Goal: Task Accomplishment & Management: Use online tool/utility

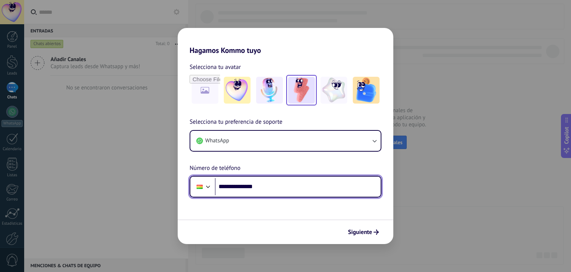
type input "**********"
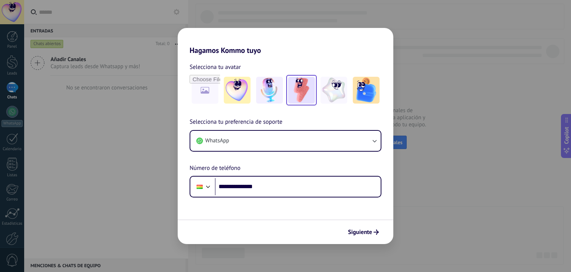
click at [299, 90] on img at bounding box center [301, 90] width 27 height 27
click at [365, 231] on span "Siguiente" at bounding box center [360, 231] width 24 height 5
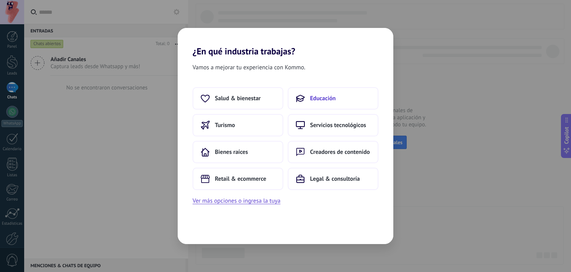
click at [322, 97] on span "Educación" at bounding box center [323, 97] width 26 height 7
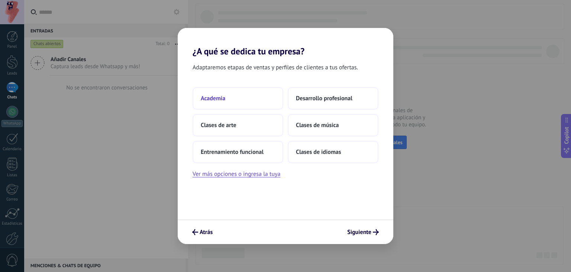
click at [234, 98] on button "Academia" at bounding box center [238, 98] width 91 height 22
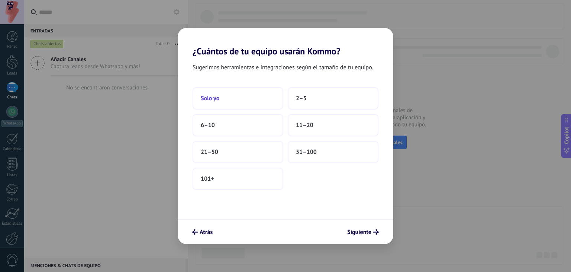
click at [269, 105] on button "Solo yo" at bounding box center [238, 98] width 91 height 22
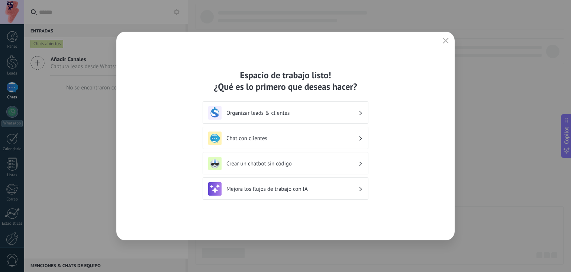
click at [333, 141] on div "Chat con clientes" at bounding box center [285, 137] width 155 height 13
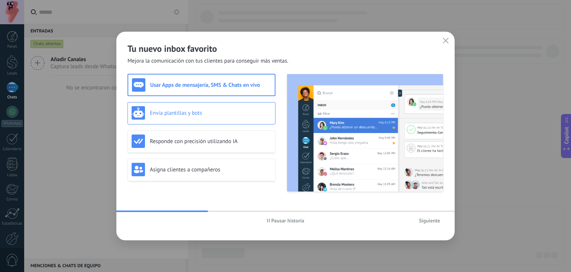
click at [218, 118] on div "Envía plantillas y bots" at bounding box center [202, 112] width 140 height 13
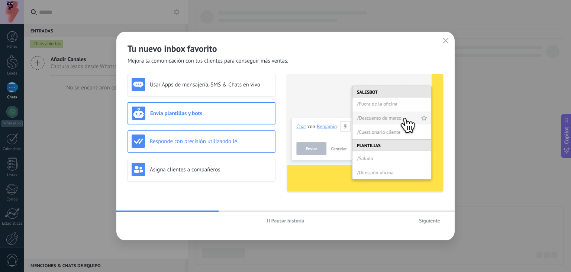
click at [225, 144] on h3 "Responde con precisión utilizando IA" at bounding box center [211, 141] width 122 height 7
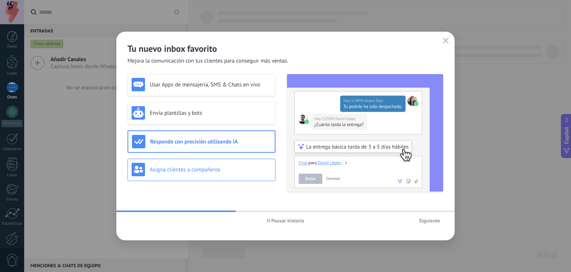
click at [228, 173] on div "Asigna clientes a compañeros" at bounding box center [202, 169] width 140 height 13
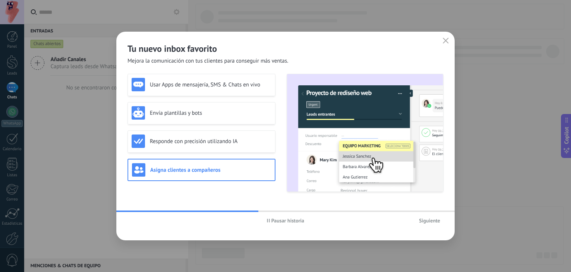
click at [424, 222] on span "Siguiente" at bounding box center [429, 220] width 21 height 5
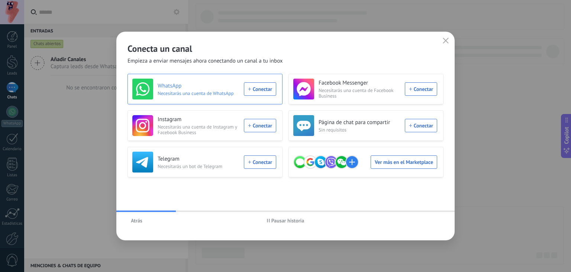
click at [257, 87] on div "WhatsApp Necesitarás una cuenta de WhatsApp Conectar" at bounding box center [204, 88] width 144 height 21
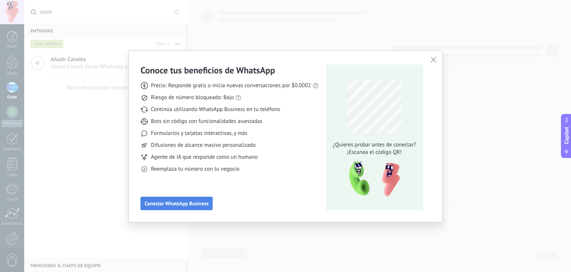
click at [188, 206] on button "Conectar WhatsApp Business" at bounding box center [177, 202] width 72 height 13
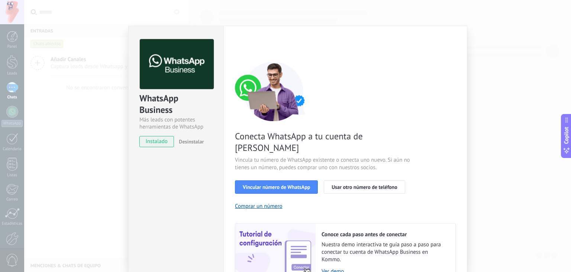
scroll to position [32, 0]
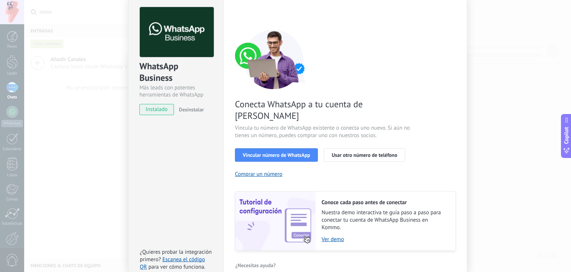
click at [161, 108] on span "instalado" at bounding box center [157, 109] width 34 height 11
click at [513, 54] on div "WhatsApp Business Más leads con potentes herramientas de WhatsApp instalado Des…" at bounding box center [297, 136] width 547 height 272
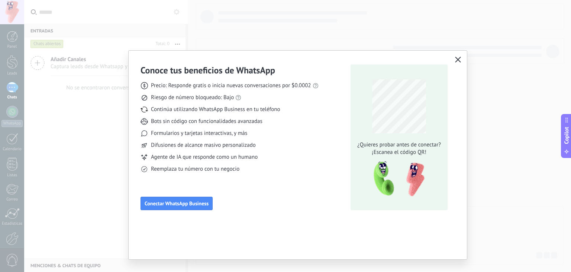
scroll to position [0, 0]
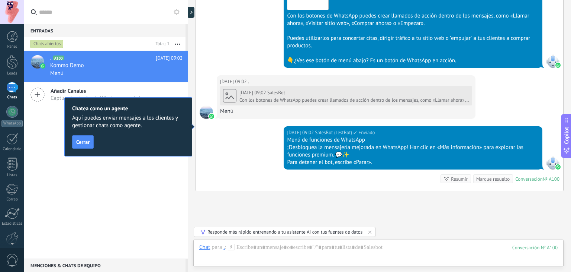
scroll to position [601, 0]
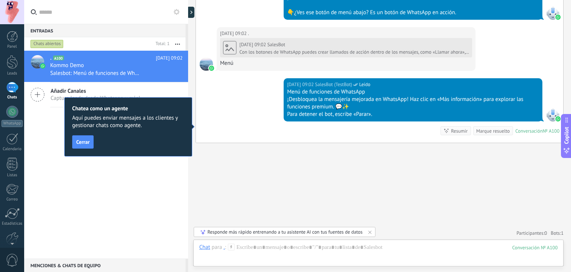
click at [88, 142] on span "Cerrar" at bounding box center [82, 141] width 13 height 5
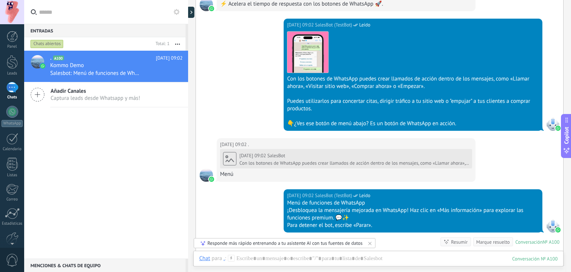
scroll to position [489, 0]
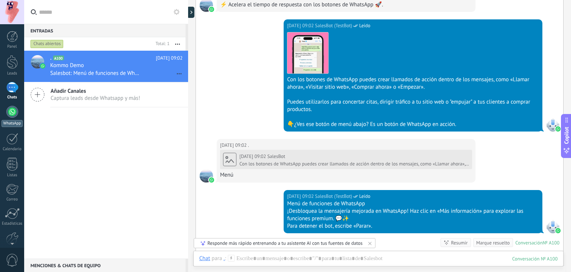
click at [9, 108] on div at bounding box center [12, 112] width 12 height 12
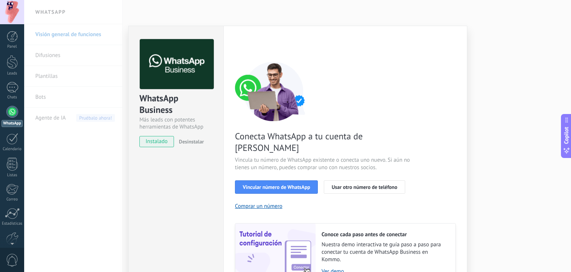
scroll to position [32, 0]
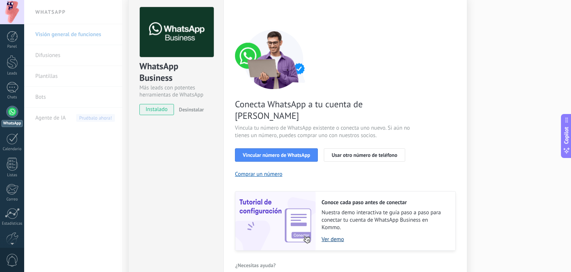
drag, startPoint x: 328, startPoint y: 230, endPoint x: 328, endPoint y: 226, distance: 4.5
click at [328, 230] on div "Conoce cada paso antes de conectar Nuestra demo interactiva te guía paso a paso…" at bounding box center [386, 220] width 140 height 59
click at [328, 235] on link "Ver demo" at bounding box center [385, 238] width 126 height 7
click at [345, 152] on span "Usar otro número de teléfono" at bounding box center [364, 154] width 65 height 5
click at [263, 170] on button "Comprar un número" at bounding box center [259, 173] width 48 height 7
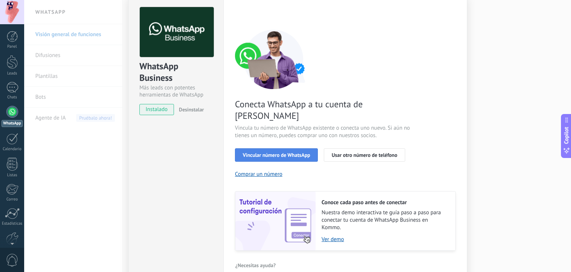
click at [282, 152] on span "Vincular número de WhatsApp" at bounding box center [276, 154] width 67 height 5
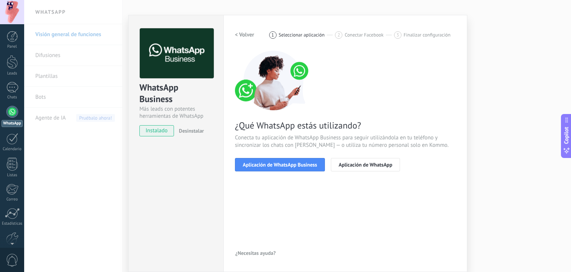
scroll to position [10, 0]
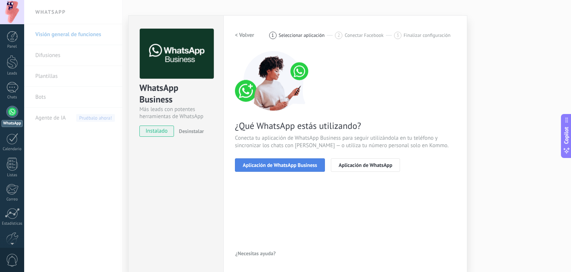
click at [296, 167] on span "Aplicación de WhatsApp Business" at bounding box center [280, 164] width 74 height 5
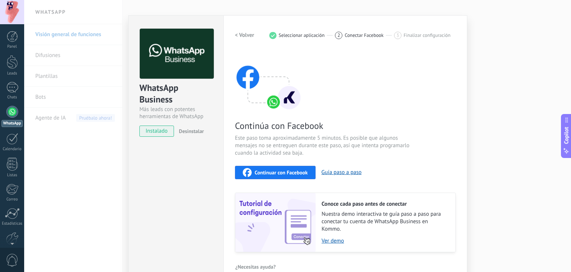
click at [238, 35] on h2 "< Volver" at bounding box center [244, 35] width 19 height 7
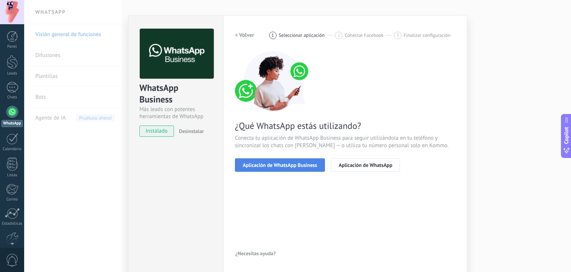
click at [307, 166] on span "Aplicación de WhatsApp Business" at bounding box center [280, 164] width 74 height 5
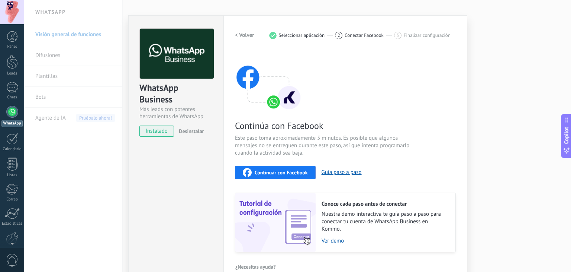
click at [295, 170] on span "Continuar con Facebook" at bounding box center [281, 172] width 53 height 5
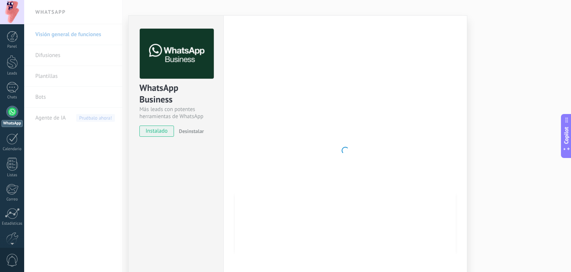
click at [482, 32] on div "WhatsApp Business Más leads con potentes herramientas de WhatsApp instalado Des…" at bounding box center [297, 136] width 547 height 272
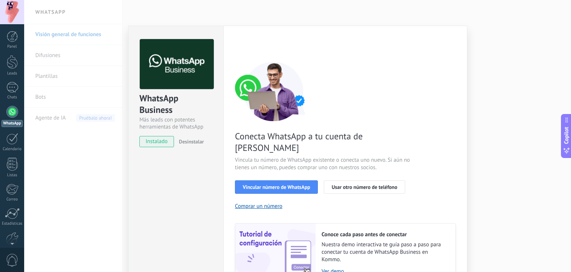
scroll to position [32, 0]
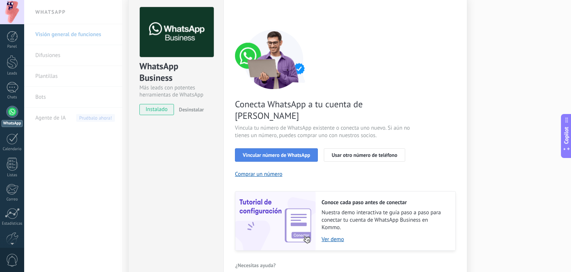
click at [301, 148] on button "Vincular número de WhatsApp" at bounding box center [276, 154] width 83 height 13
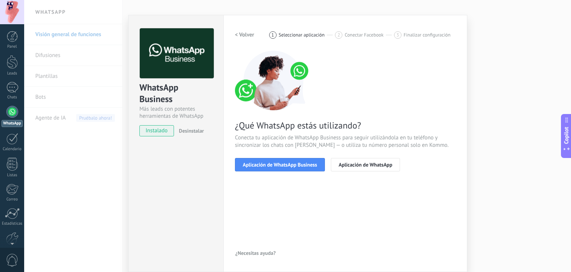
scroll to position [10, 0]
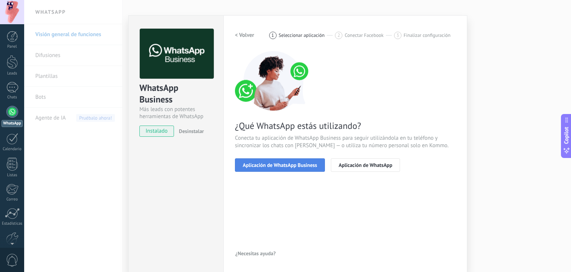
click at [313, 166] on span "Aplicación de WhatsApp Business" at bounding box center [280, 164] width 74 height 5
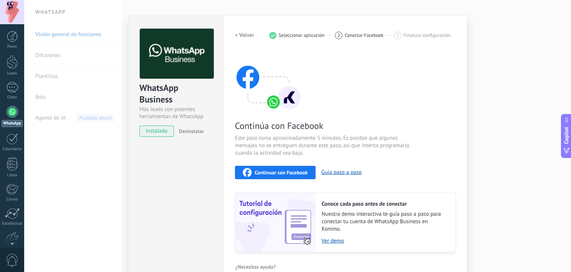
click at [308, 169] on button "Continuar con Facebook" at bounding box center [275, 172] width 81 height 13
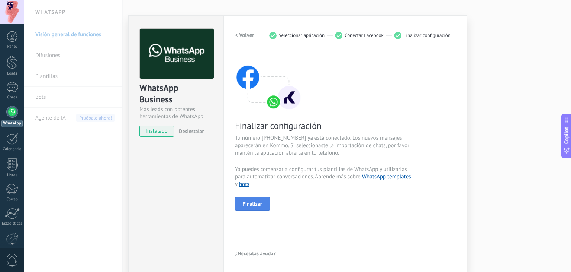
click at [254, 199] on button "Finalizar" at bounding box center [252, 203] width 35 height 13
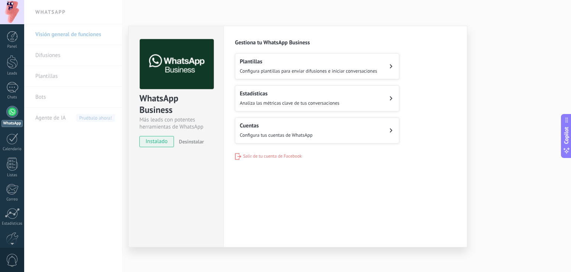
click at [291, 123] on h2 "Cuentas" at bounding box center [276, 125] width 73 height 7
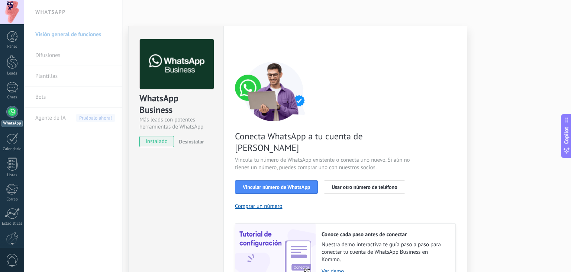
click at [539, 76] on div "WhatsApp Business Más leads con potentes herramientas de WhatsApp instalado Des…" at bounding box center [297, 136] width 547 height 272
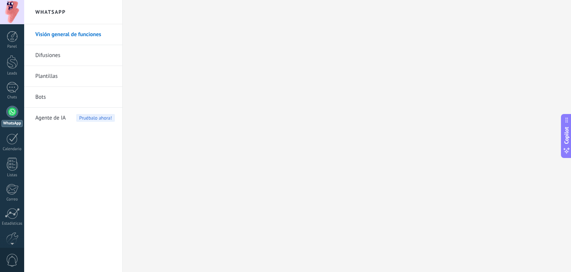
click at [15, 108] on div at bounding box center [12, 112] width 12 height 12
click at [15, 34] on div at bounding box center [12, 36] width 11 height 11
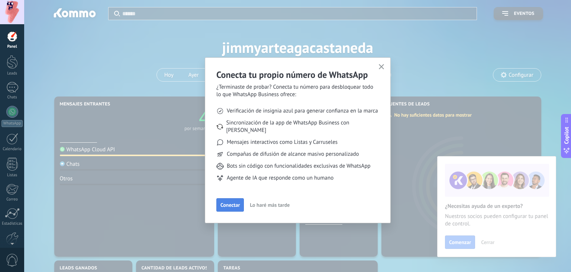
click at [235, 198] on button "Conectar" at bounding box center [230, 204] width 28 height 13
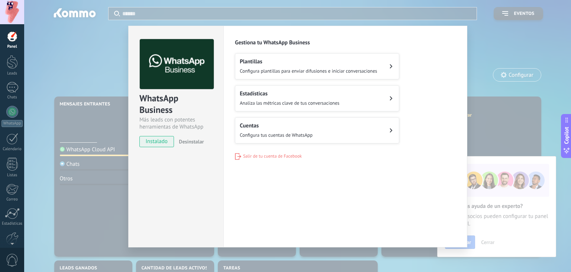
click at [359, 125] on button "Cuentas Configura tus cuentas de WhatsApp" at bounding box center [317, 130] width 164 height 26
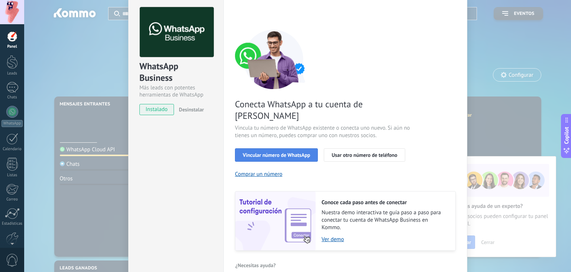
click at [291, 148] on button "Vincular número de WhatsApp" at bounding box center [276, 154] width 83 height 13
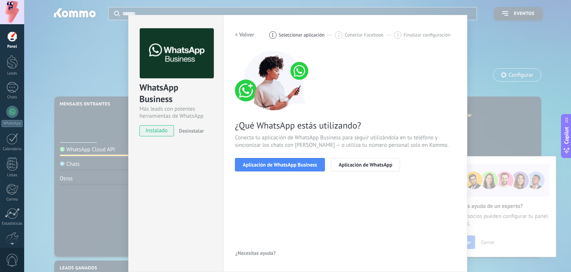
scroll to position [10, 0]
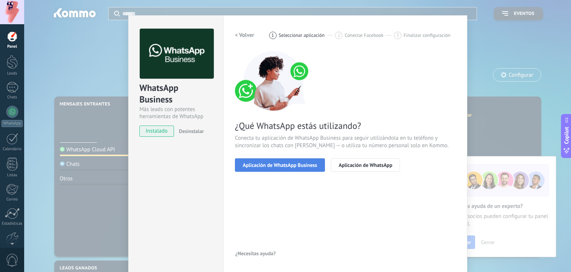
click at [295, 166] on span "Aplicación de WhatsApp Business" at bounding box center [280, 164] width 74 height 5
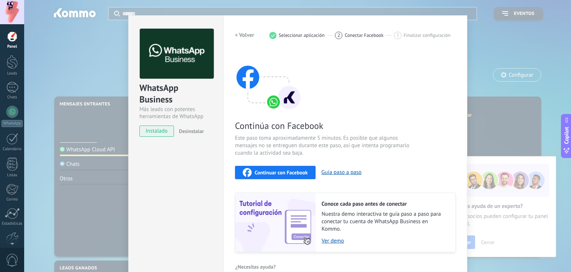
click at [295, 171] on span "Continuar con Facebook" at bounding box center [281, 172] width 53 height 5
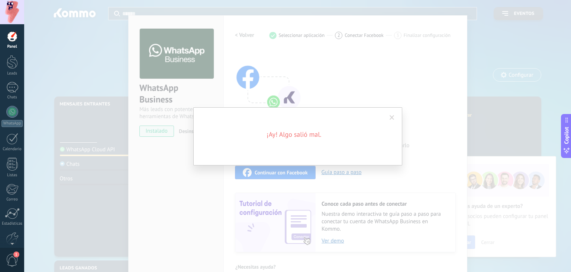
click at [393, 118] on span at bounding box center [392, 117] width 5 height 5
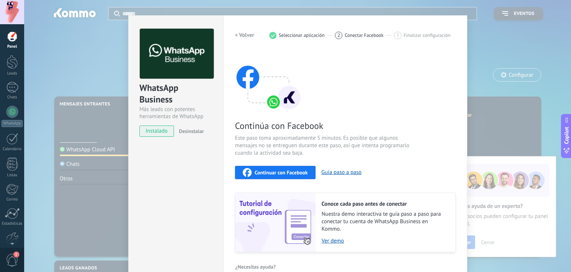
click at [307, 167] on button "Continuar con Facebook" at bounding box center [275, 172] width 81 height 13
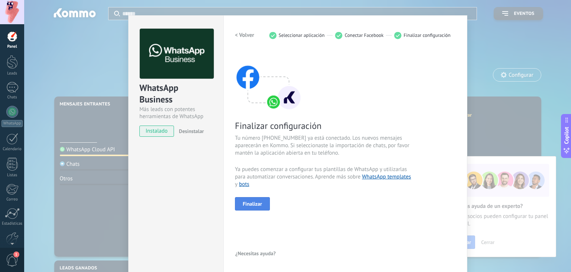
click at [253, 201] on span "Finalizar" at bounding box center [252, 203] width 19 height 5
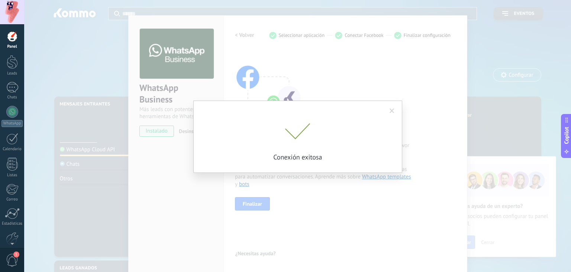
scroll to position [0, 0]
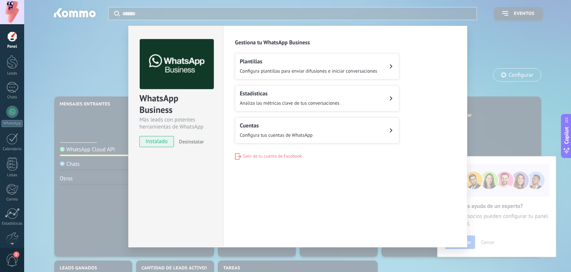
click at [295, 67] on div "Plantillas Configura plantillas para enviar difusiones e iniciar conversaciones" at bounding box center [309, 66] width 138 height 16
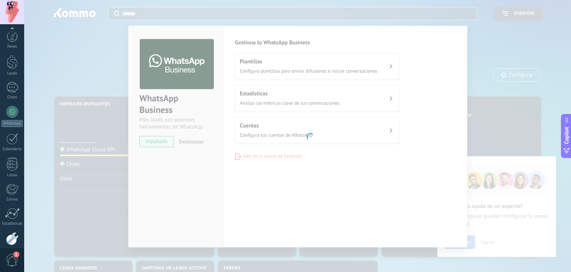
scroll to position [38, 0]
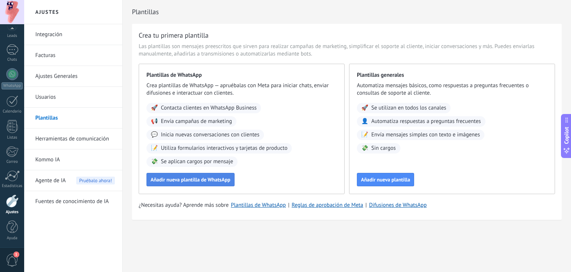
click at [228, 182] on span "Añadir nueva plantilla de WhatsApp" at bounding box center [191, 179] width 80 height 5
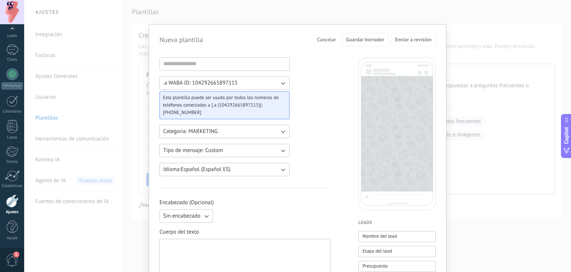
click at [275, 85] on button ".a WABA ID: 104292665897115" at bounding box center [225, 82] width 130 height 13
click at [268, 137] on button "Categoria: MARKETING" at bounding box center [225, 131] width 130 height 13
click at [275, 128] on li "UTILITY" at bounding box center [222, 131] width 134 height 13
click at [275, 133] on button "Categoria: UTILITY" at bounding box center [225, 131] width 130 height 13
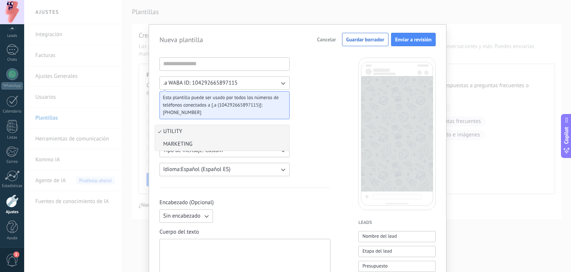
click at [275, 145] on li "MARKETING" at bounding box center [222, 144] width 134 height 13
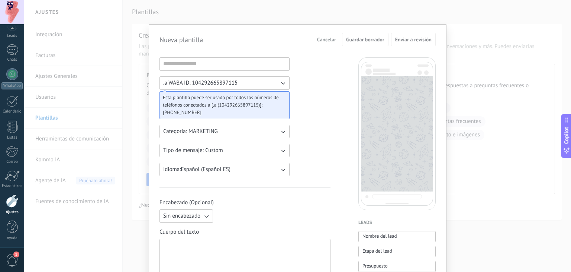
click at [276, 149] on button "Tipo de mensaje: Custom" at bounding box center [225, 150] width 130 height 13
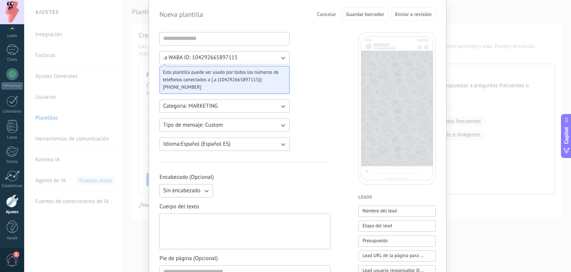
scroll to position [74, 0]
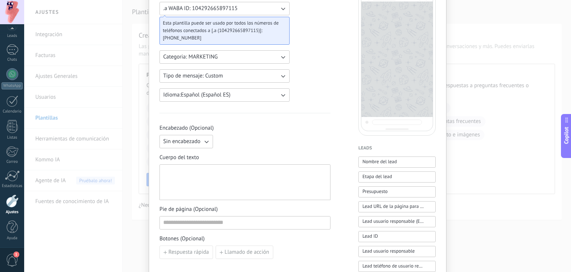
click at [264, 78] on button "Tipo de mensaje: Custom" at bounding box center [225, 75] width 130 height 13
click at [265, 93] on li "Carousel" at bounding box center [222, 88] width 134 height 13
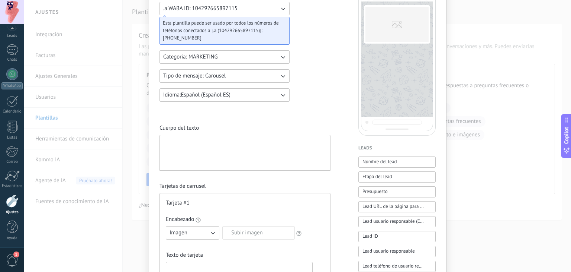
click at [267, 76] on button "Tipo de mensaje: Carousel" at bounding box center [225, 75] width 130 height 13
click at [271, 96] on li "Flows" at bounding box center [222, 101] width 134 height 13
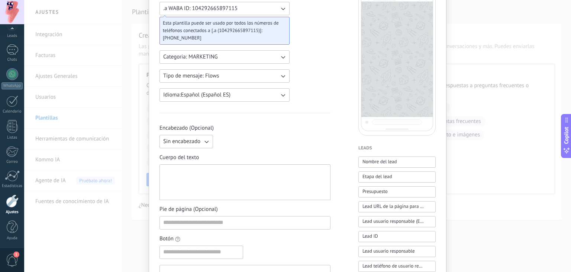
click at [206, 136] on button "Sin encabezado" at bounding box center [187, 141] width 54 height 13
click at [205, 153] on li "Texto" at bounding box center [184, 154] width 58 height 13
click at [205, 194] on div at bounding box center [245, 181] width 164 height 29
click at [233, 133] on div "Encabezado (Opcional) Texto" at bounding box center [245, 136] width 171 height 24
click at [234, 144] on input at bounding box center [273, 141] width 114 height 12
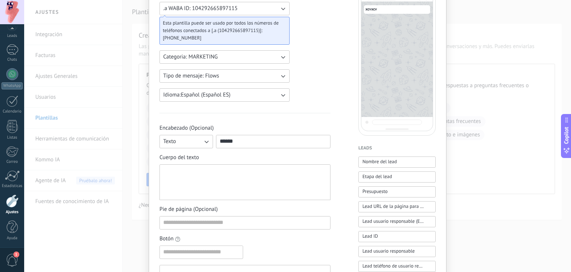
type input "******"
click at [224, 190] on div at bounding box center [245, 181] width 164 height 29
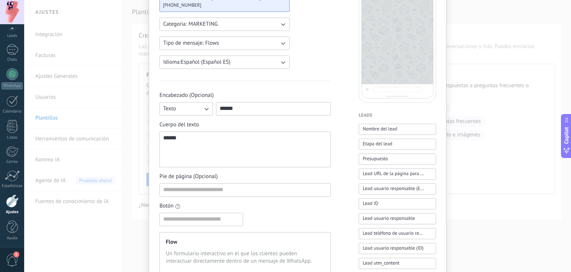
scroll to position [149, 0]
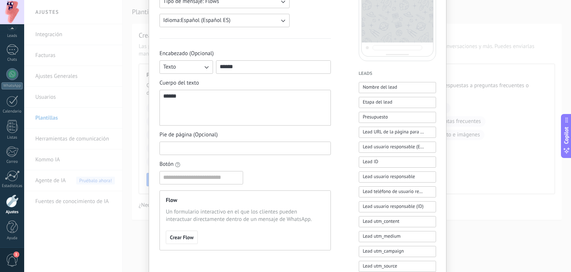
click at [224, 146] on input at bounding box center [245, 148] width 171 height 12
type input "******"
click at [214, 180] on input at bounding box center [201, 177] width 83 height 12
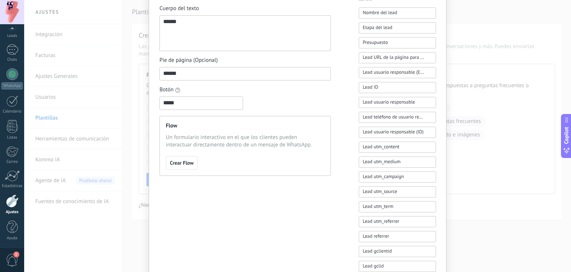
type input "*****"
click at [280, 105] on div "Botón *****" at bounding box center [245, 98] width 171 height 24
click at [177, 166] on button "Crear Flow" at bounding box center [182, 162] width 32 height 13
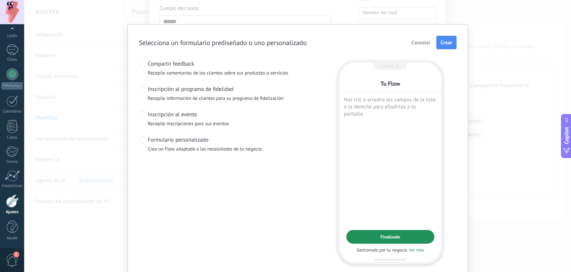
click at [214, 87] on span "Inscripción al programa de fidelidad" at bounding box center [216, 89] width 136 height 7
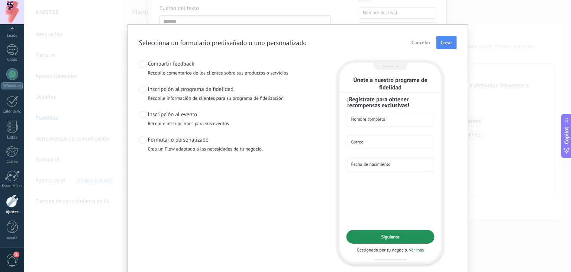
click at [174, 113] on span "Inscripción al evento" at bounding box center [188, 114] width 81 height 7
click at [167, 138] on span "Formulario personalizado" at bounding box center [205, 139] width 115 height 7
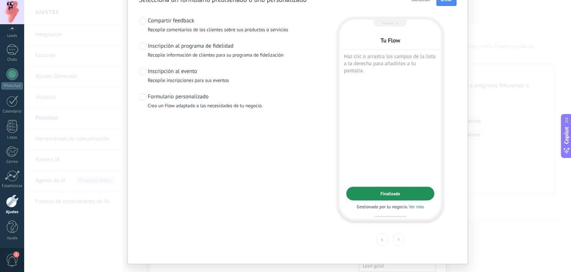
scroll to position [60, 0]
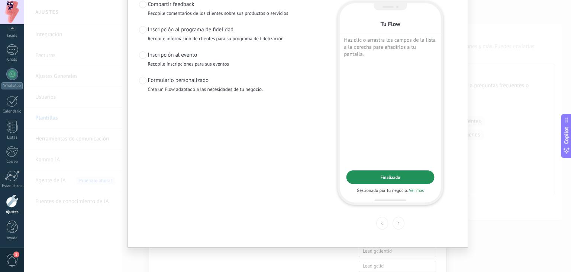
click at [396, 175] on div "Finalizado" at bounding box center [391, 177] width 20 height 6
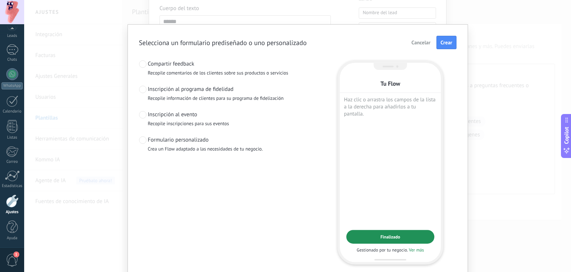
scroll to position [0, 0]
click at [451, 36] on button "Crear" at bounding box center [447, 42] width 20 height 13
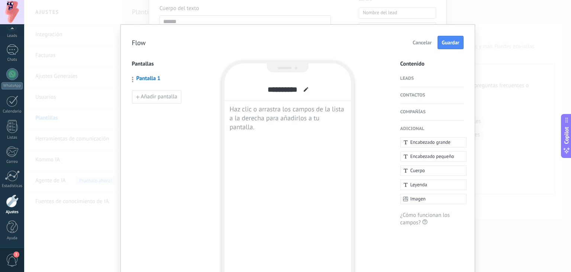
click at [427, 46] on button "Cancelar" at bounding box center [423, 42] width 26 height 11
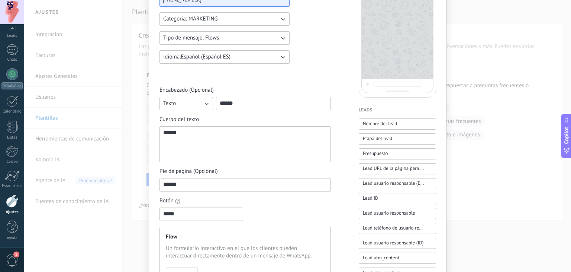
scroll to position [112, 0]
click at [396, 123] on span "Nombre del lead" at bounding box center [380, 124] width 35 height 7
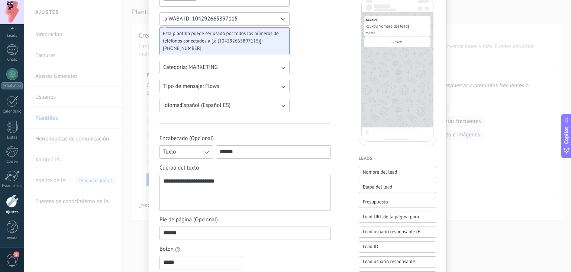
scroll to position [0, 0]
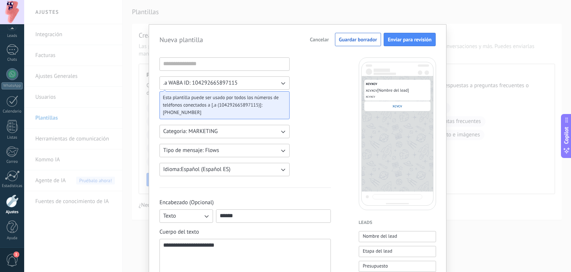
click at [280, 136] on button "Categoria: MARKETING" at bounding box center [225, 131] width 130 height 13
click at [273, 130] on li "UTILITY" at bounding box center [222, 131] width 134 height 13
click at [274, 128] on button "Categoria: UTILITY" at bounding box center [225, 131] width 130 height 13
click at [271, 142] on li "MARKETING" at bounding box center [222, 144] width 134 height 13
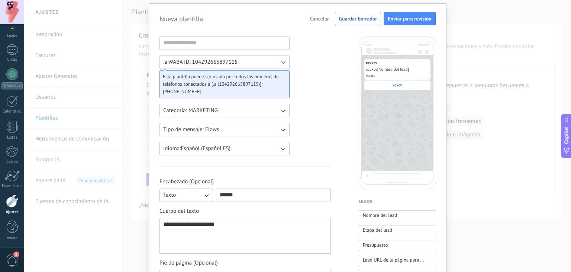
scroll to position [37, 0]
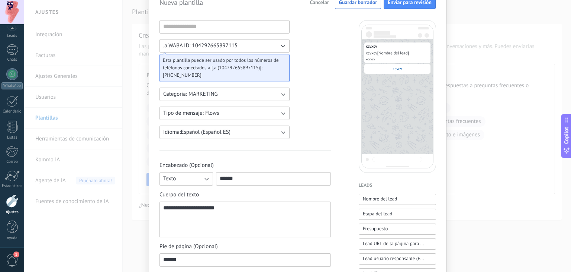
click at [249, 112] on button "Tipo de mensaje: Flows" at bounding box center [225, 112] width 130 height 13
click at [234, 113] on li "Custom" at bounding box center [222, 113] width 134 height 13
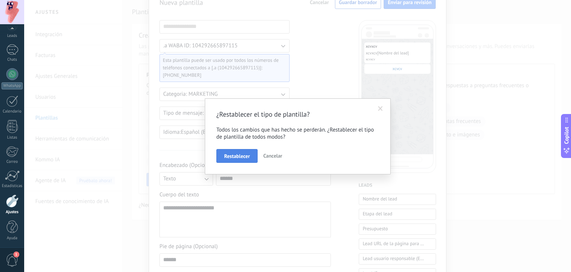
click at [244, 160] on button "Restablecer" at bounding box center [236, 156] width 41 height 14
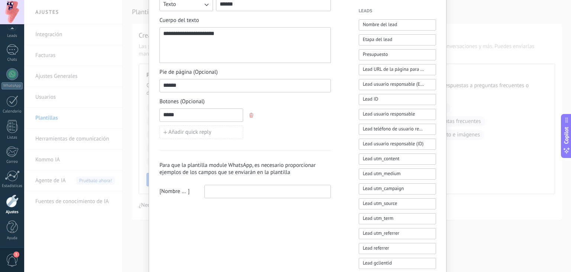
scroll to position [223, 0]
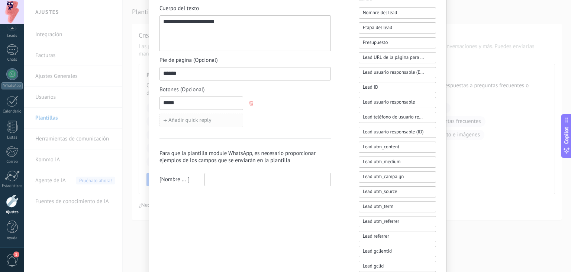
click at [223, 117] on button "Añadir quick reply" at bounding box center [202, 119] width 84 height 13
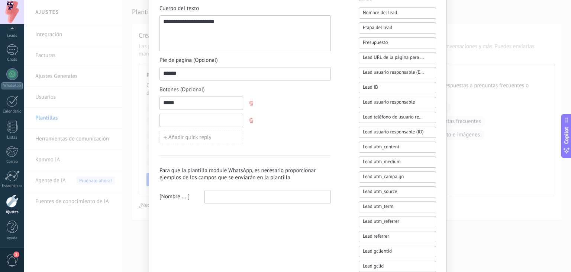
click at [223, 121] on input at bounding box center [201, 120] width 83 height 12
type input "**"
click at [208, 131] on button "Añadir quick reply" at bounding box center [202, 137] width 84 height 13
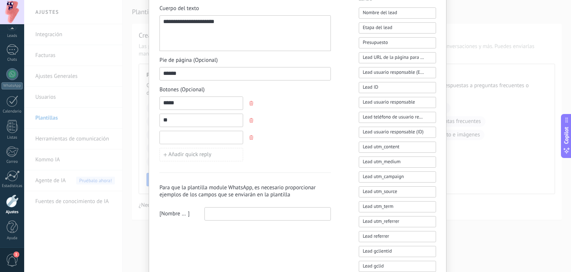
click at [222, 134] on input at bounding box center [201, 137] width 83 height 12
type input "**"
click at [304, 114] on div "***** ** ** Añadir quick reply" at bounding box center [245, 128] width 171 height 65
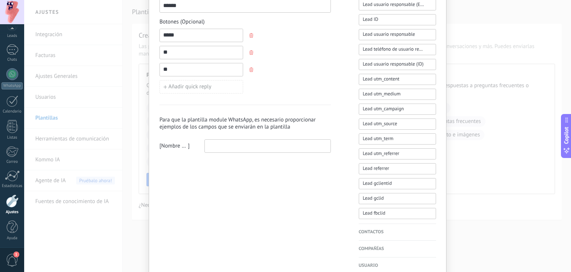
scroll to position [327, 0]
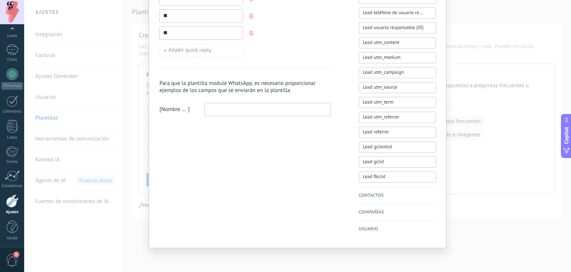
click at [376, 192] on h4 "Contactos" at bounding box center [397, 195] width 77 height 7
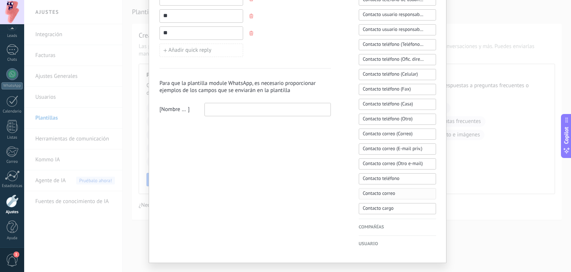
click at [376, 197] on button "Contacto correo" at bounding box center [397, 193] width 77 height 11
click at [376, 222] on div "Compañías Nombre de la compañía Compañía ID Compañía usuario responsable Compañ…" at bounding box center [397, 227] width 77 height 17
click at [256, 112] on input at bounding box center [268, 109] width 126 height 12
type input "*******"
click at [259, 129] on input at bounding box center [268, 128] width 126 height 12
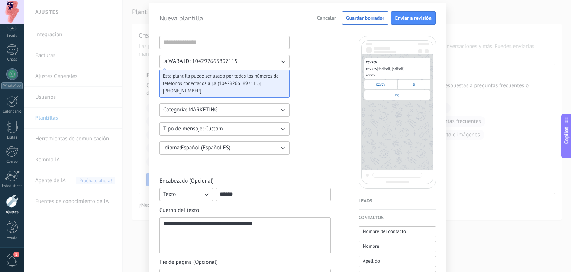
scroll to position [0, 0]
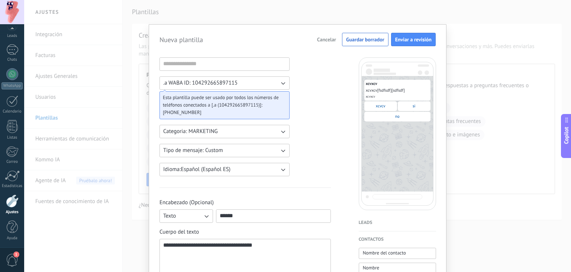
type input "******"
click at [329, 39] on span "Cancelar" at bounding box center [326, 39] width 19 height 5
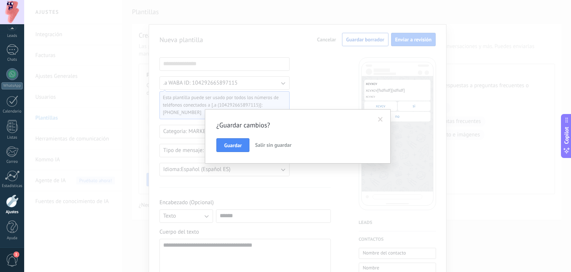
click at [257, 143] on span "Salir sin guardar" at bounding box center [273, 144] width 36 height 7
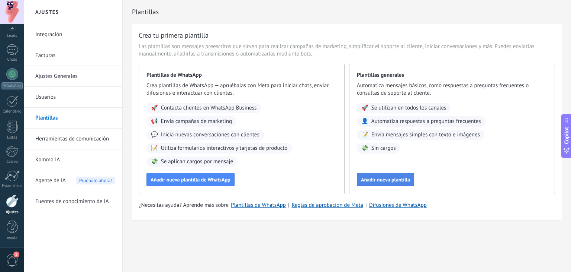
click at [372, 174] on button "Añadir nueva plantilla" at bounding box center [385, 179] width 57 height 13
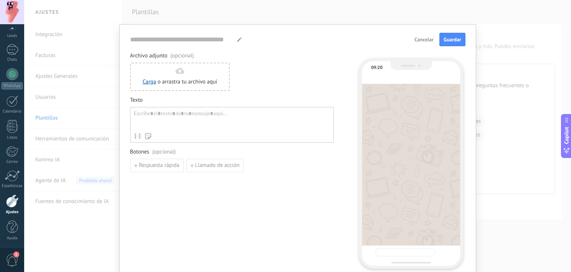
type input "**********"
drag, startPoint x: 219, startPoint y: 124, endPoint x: 219, endPoint y: 119, distance: 4.9
click at [219, 123] on div at bounding box center [232, 119] width 196 height 19
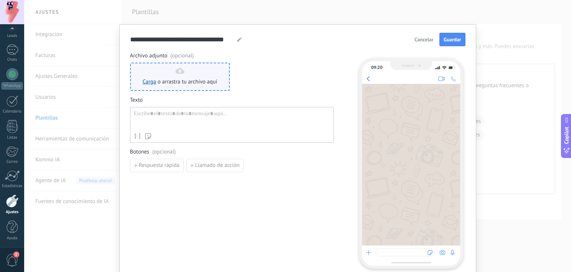
click at [202, 77] on div "Carga o arrastra tu archivo aquí Arrastra aquí" at bounding box center [180, 77] width 75 height 18
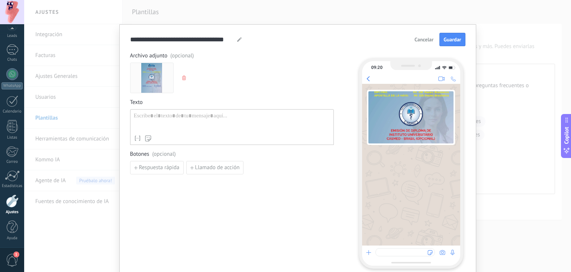
click at [242, 123] on div at bounding box center [232, 121] width 196 height 19
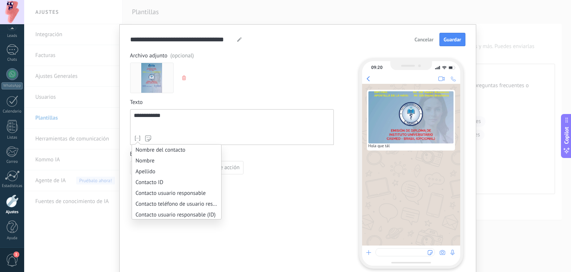
click at [134, 136] on icon at bounding box center [137, 137] width 7 height 7
click at [144, 150] on li "Nombre del contacto" at bounding box center [176, 149] width 89 height 11
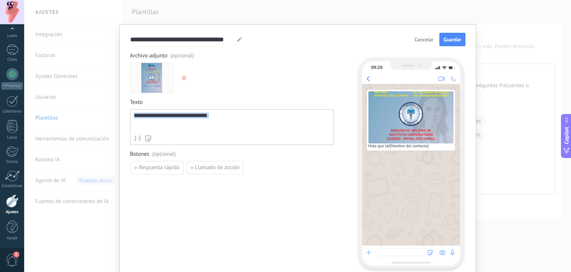
drag, startPoint x: 222, startPoint y: 116, endPoint x: 43, endPoint y: 88, distance: 181.1
click at [48, 91] on div "**********" at bounding box center [297, 136] width 547 height 272
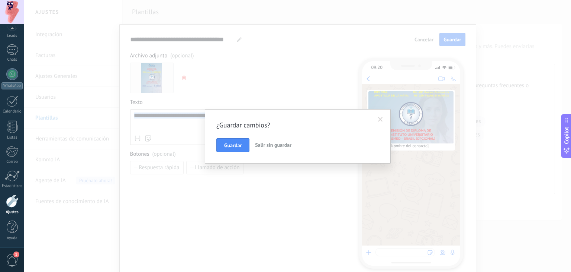
click at [263, 144] on span "Salir sin guardar" at bounding box center [273, 144] width 36 height 7
